Goal: Task Accomplishment & Management: Manage account settings

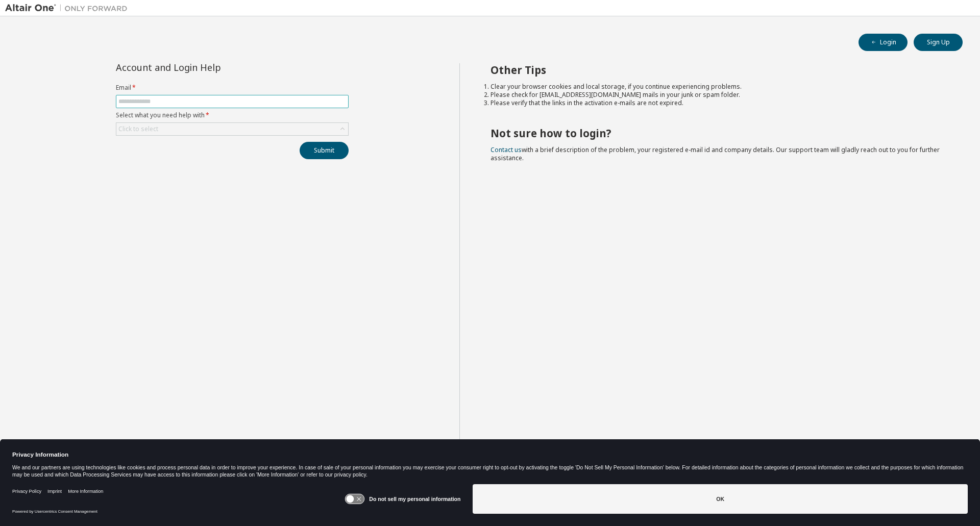
click at [197, 100] on input "text" at bounding box center [232, 102] width 228 height 8
type input "**********"
click at [333, 150] on button "Submit" at bounding box center [324, 150] width 49 height 17
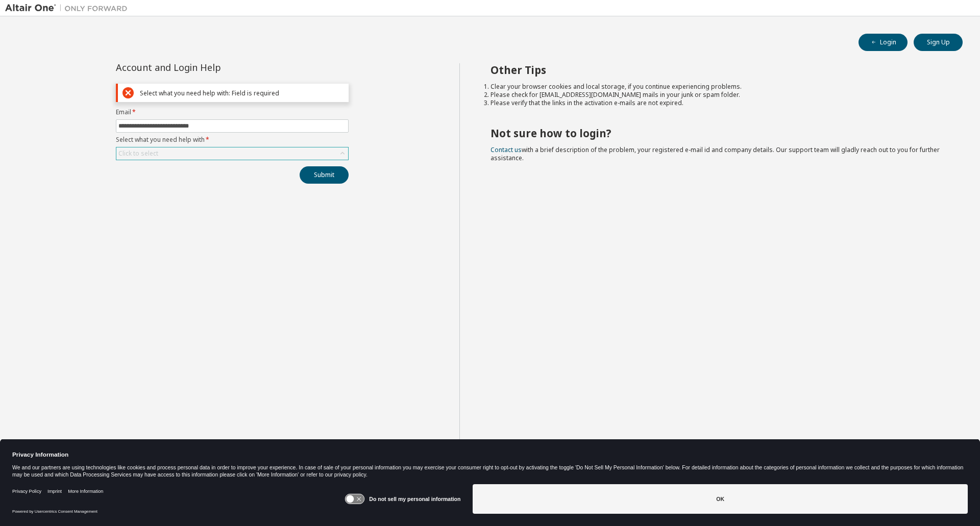
click at [322, 149] on div "Click to select" at bounding box center [232, 154] width 232 height 12
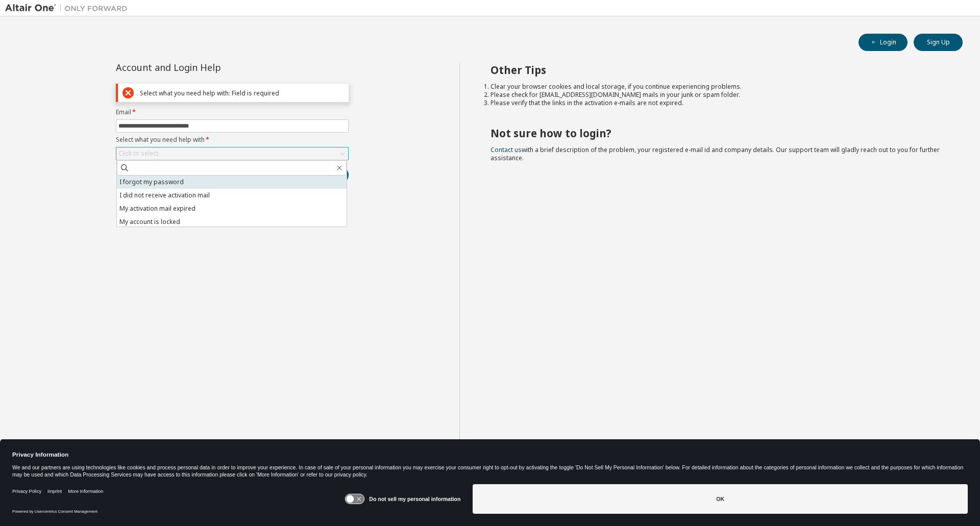
click at [224, 179] on li "I forgot my password" at bounding box center [232, 182] width 230 height 13
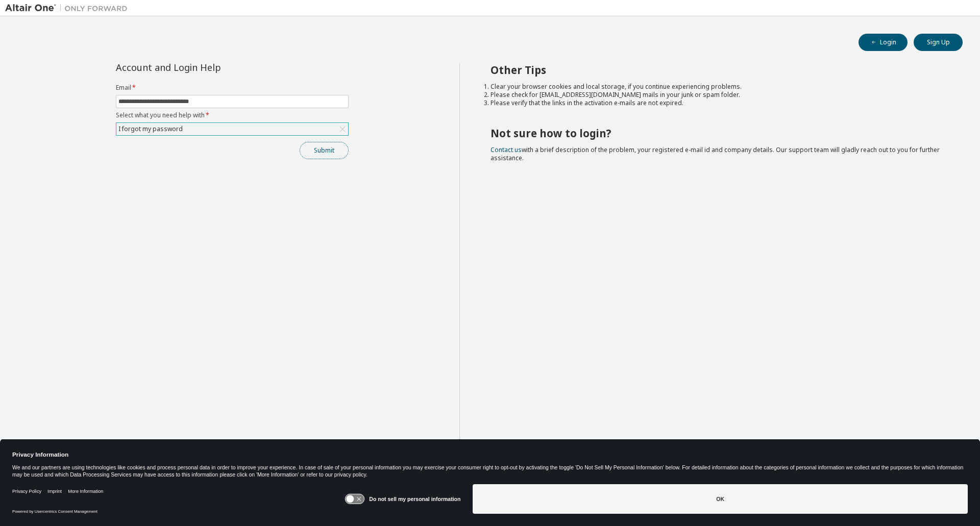
click at [318, 157] on button "Submit" at bounding box center [324, 150] width 49 height 17
